Goal: Task Accomplishment & Management: Use online tool/utility

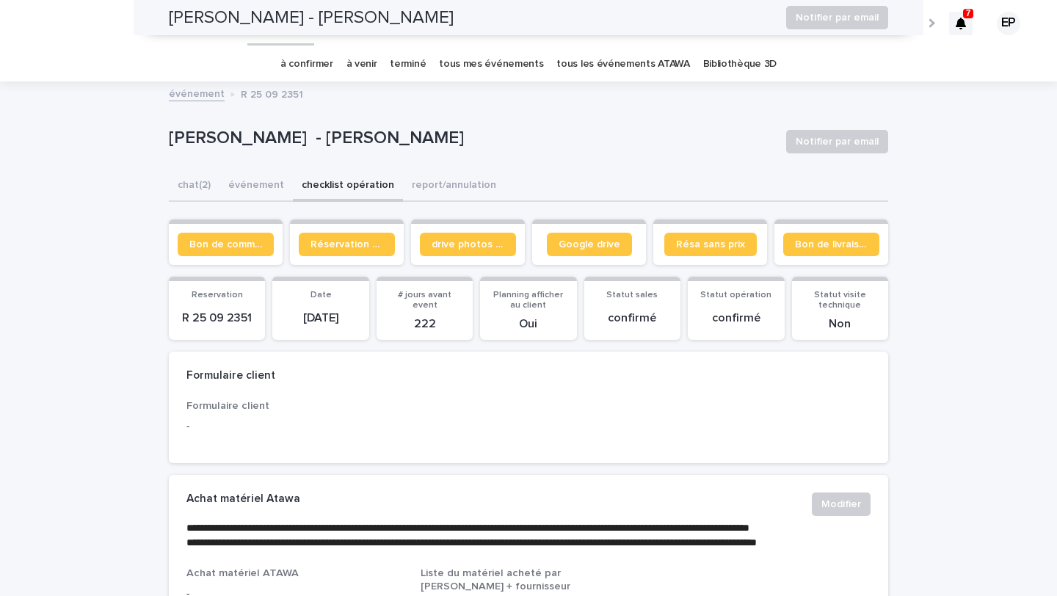
scroll to position [1133, 0]
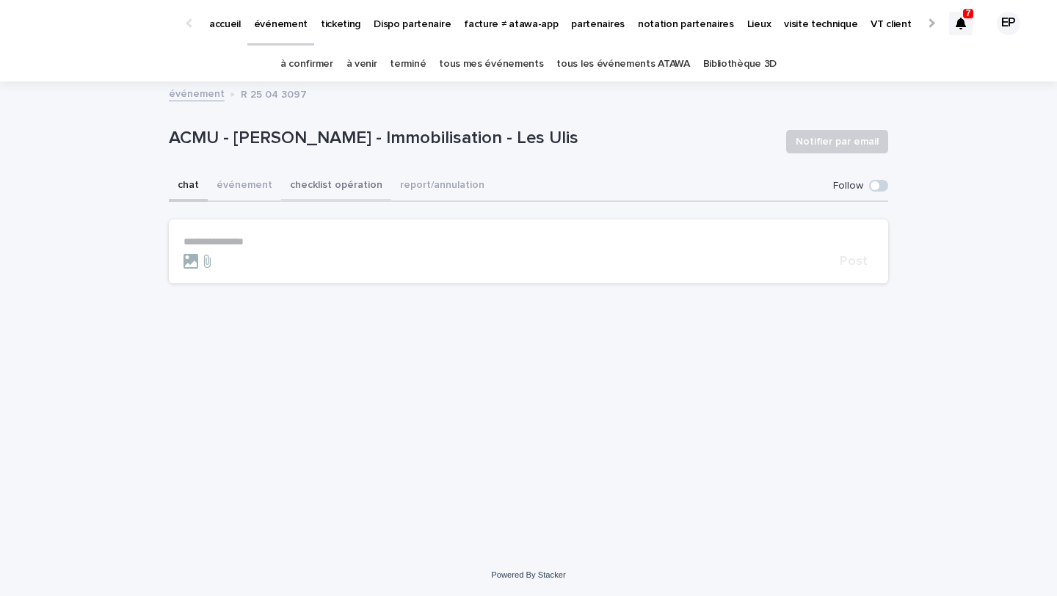
click at [330, 189] on button "checklist opération" at bounding box center [336, 186] width 110 height 31
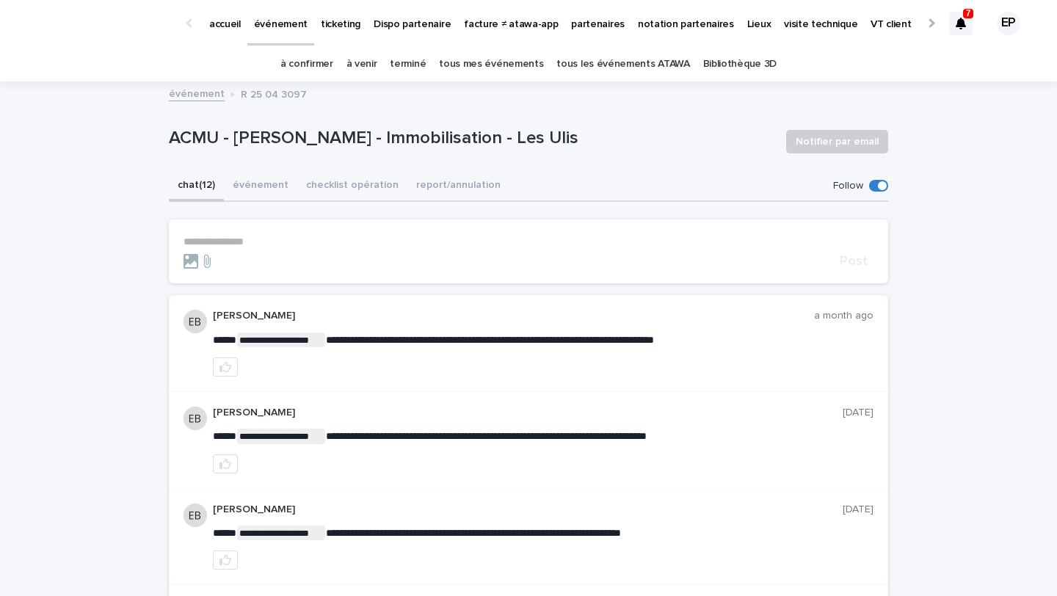
click at [338, 194] on button "checklist opération" at bounding box center [352, 186] width 110 height 31
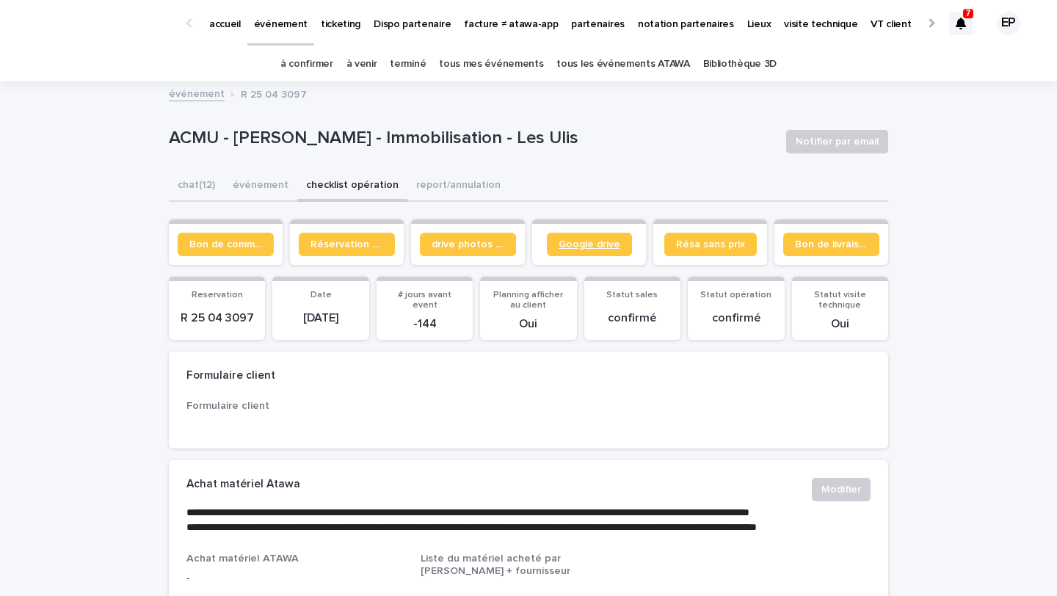
click at [589, 245] on span "Google drive" at bounding box center [590, 244] width 62 height 10
